Goal: Check status: Check status

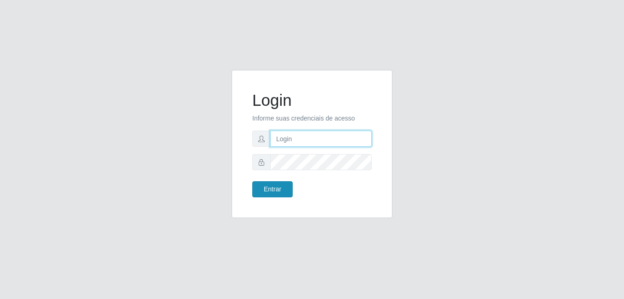
type input "[PERSON_NAME]"
drag, startPoint x: 277, startPoint y: 187, endPoint x: 261, endPoint y: 136, distance: 53.5
click at [277, 187] on button "Entrar" at bounding box center [272, 189] width 40 height 16
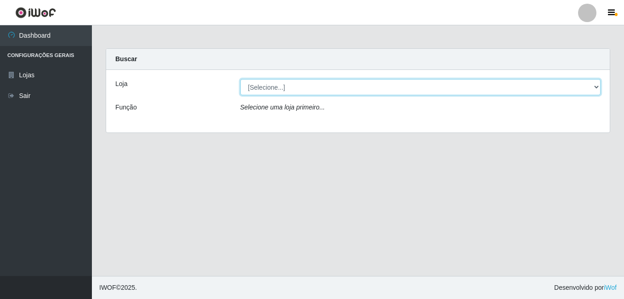
click at [332, 87] on select "[Selecione...] Bemais Supermercados - [GEOGRAPHIC_DATA]" at bounding box center [420, 87] width 361 height 16
select select "249"
click at [240, 79] on select "[Selecione...] Bemais Supermercados - [GEOGRAPHIC_DATA]" at bounding box center [420, 87] width 361 height 16
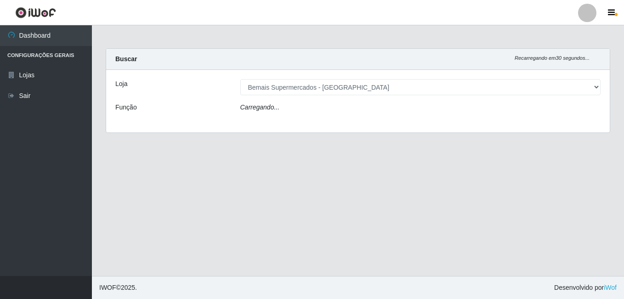
click at [344, 111] on div "Carregando..." at bounding box center [421, 109] width 375 height 13
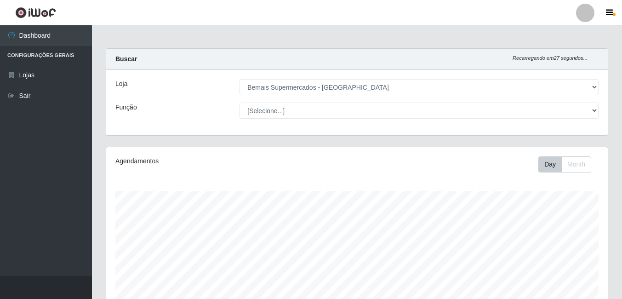
scroll to position [191, 502]
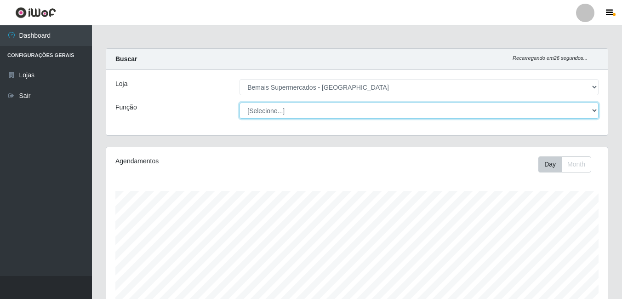
click at [350, 110] on select "[Selecione...] ASG ASG + ASG ++ Auxiliar de Depósito Auxiliar de Depósito + Aux…" at bounding box center [419, 111] width 359 height 16
select select "116"
click at [240, 103] on select "[Selecione...] ASG ASG + ASG ++ Auxiliar de Depósito Auxiliar de Depósito + Aux…" at bounding box center [419, 111] width 359 height 16
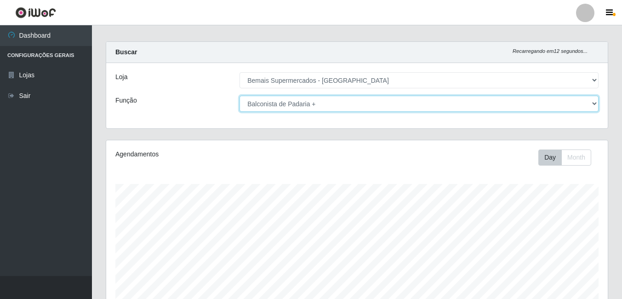
scroll to position [148, 0]
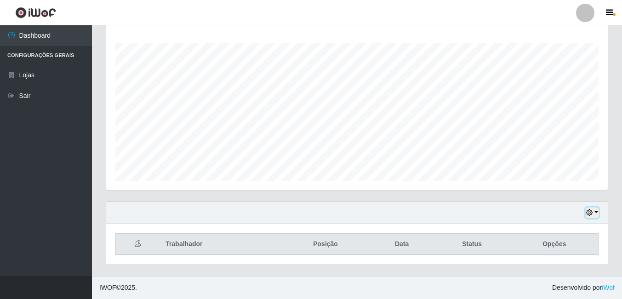
click at [595, 216] on button "button" at bounding box center [592, 212] width 13 height 11
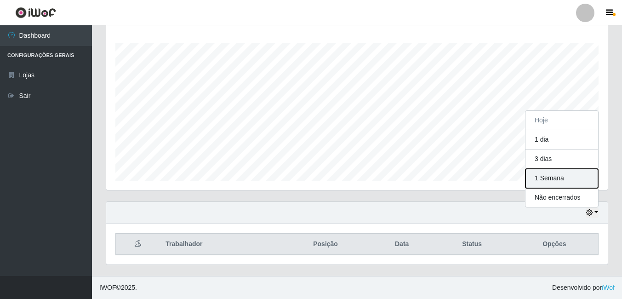
click at [568, 175] on button "1 Semana" at bounding box center [562, 178] width 73 height 19
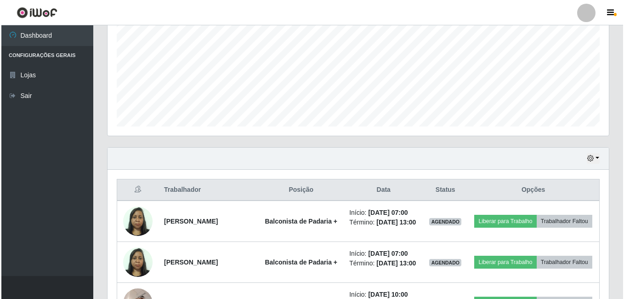
scroll to position [339, 0]
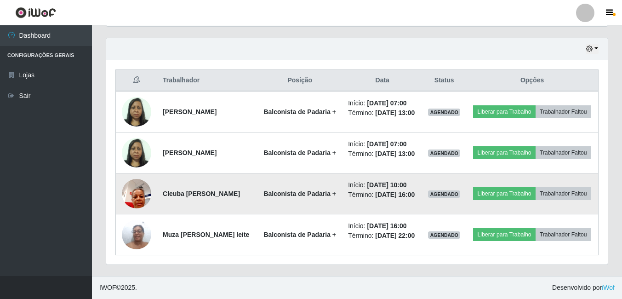
click at [134, 187] on img at bounding box center [136, 193] width 29 height 39
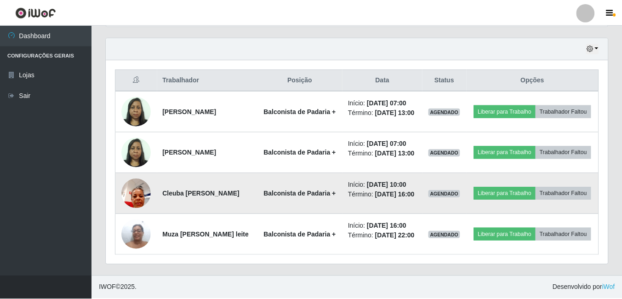
scroll to position [191, 497]
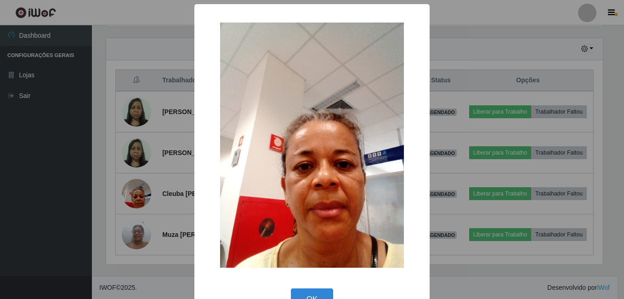
click at [90, 181] on div "× OK Cancel" at bounding box center [312, 149] width 624 height 299
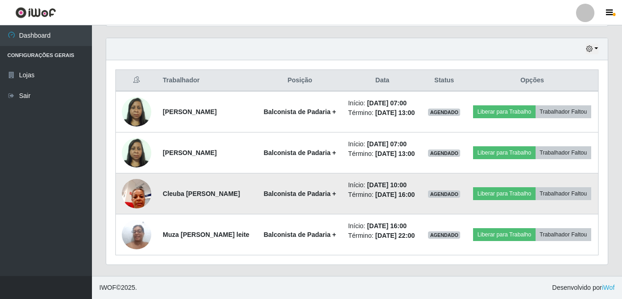
scroll to position [191, 502]
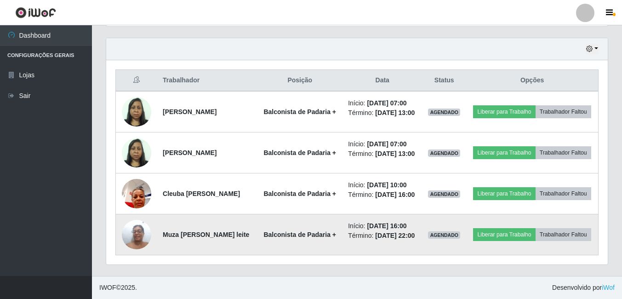
click at [135, 229] on img at bounding box center [136, 234] width 29 height 39
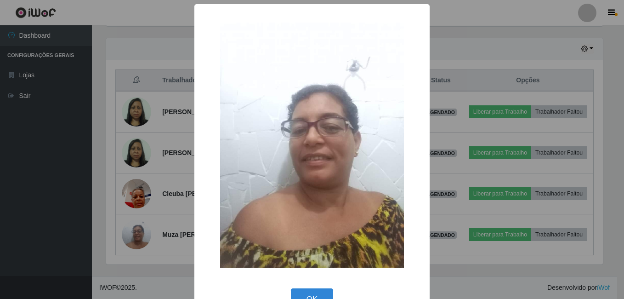
click at [109, 214] on div "× OK Cancel" at bounding box center [312, 149] width 624 height 299
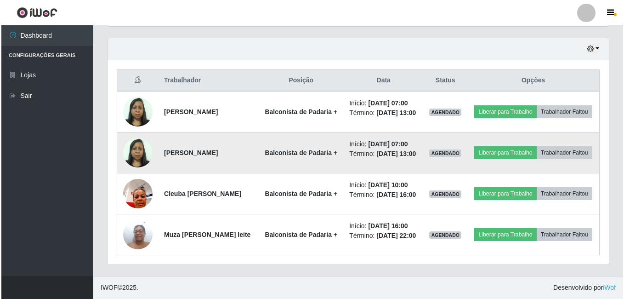
scroll to position [191, 502]
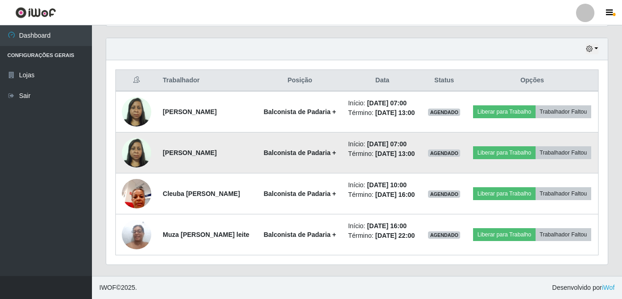
click at [133, 133] on img at bounding box center [136, 152] width 29 height 39
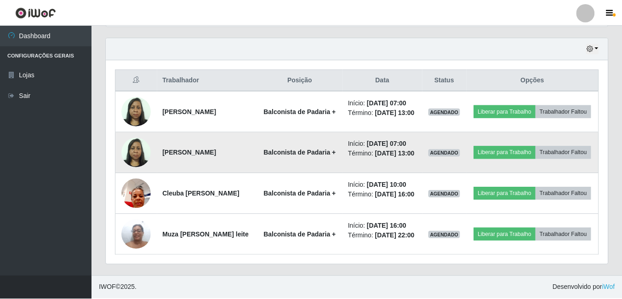
scroll to position [191, 497]
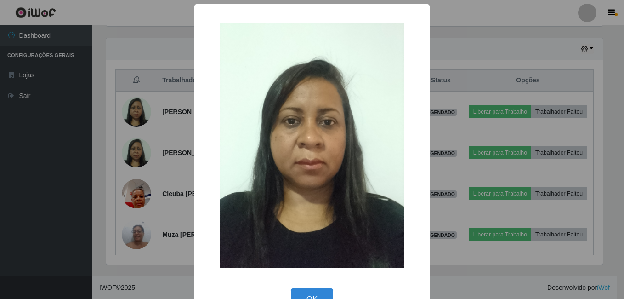
click at [143, 102] on div "× OK Cancel" at bounding box center [312, 149] width 624 height 299
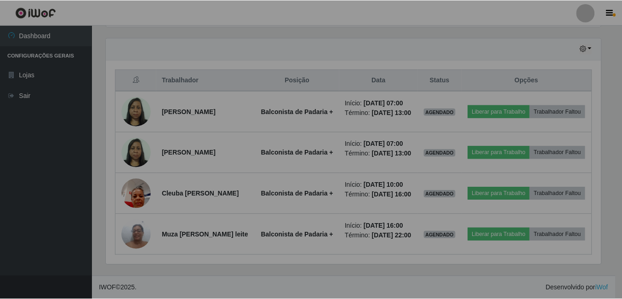
scroll to position [191, 502]
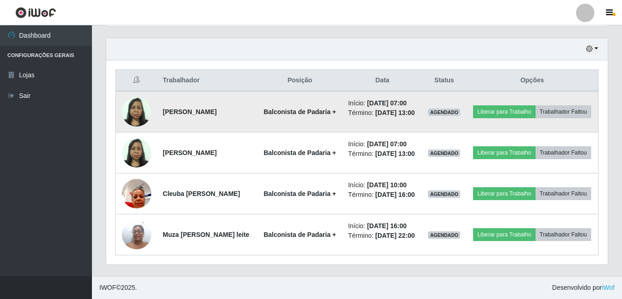
click at [133, 92] on img at bounding box center [136, 111] width 29 height 39
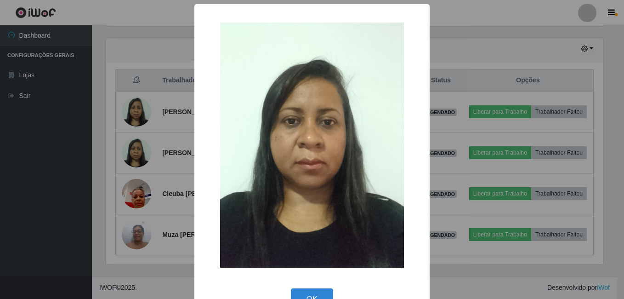
click at [127, 88] on div "× OK Cancel" at bounding box center [312, 149] width 624 height 299
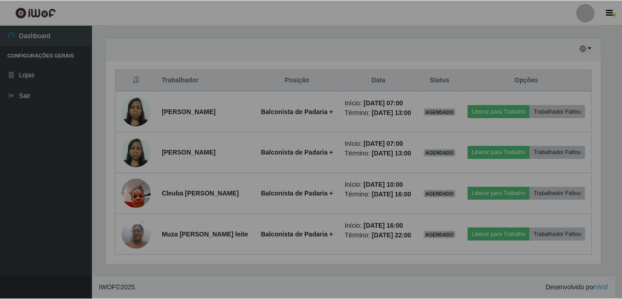
scroll to position [191, 502]
